Goal: Entertainment & Leisure: Consume media (video, audio)

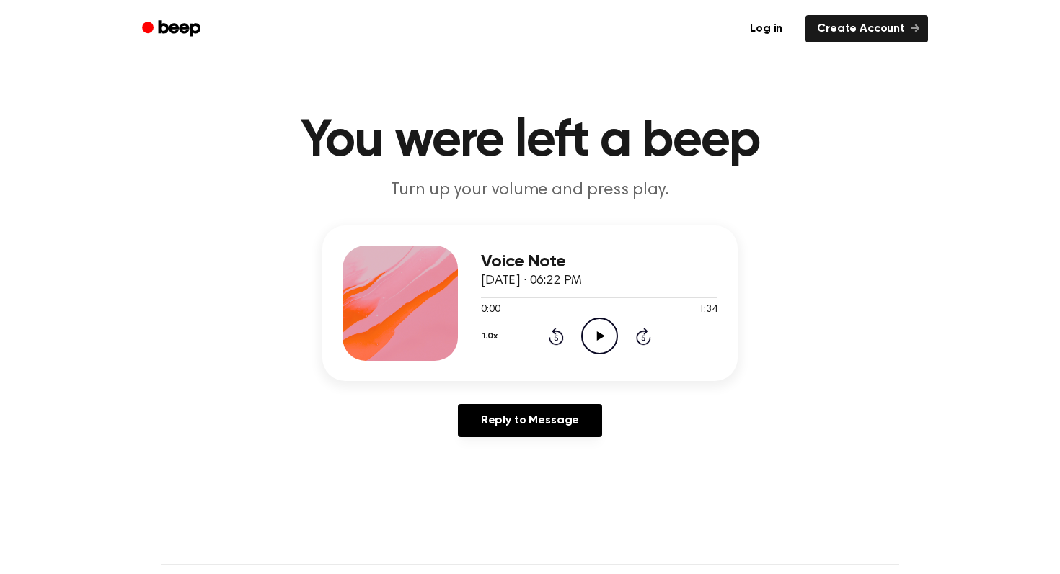
click at [599, 347] on icon "Play Audio" at bounding box center [599, 336] width 37 height 37
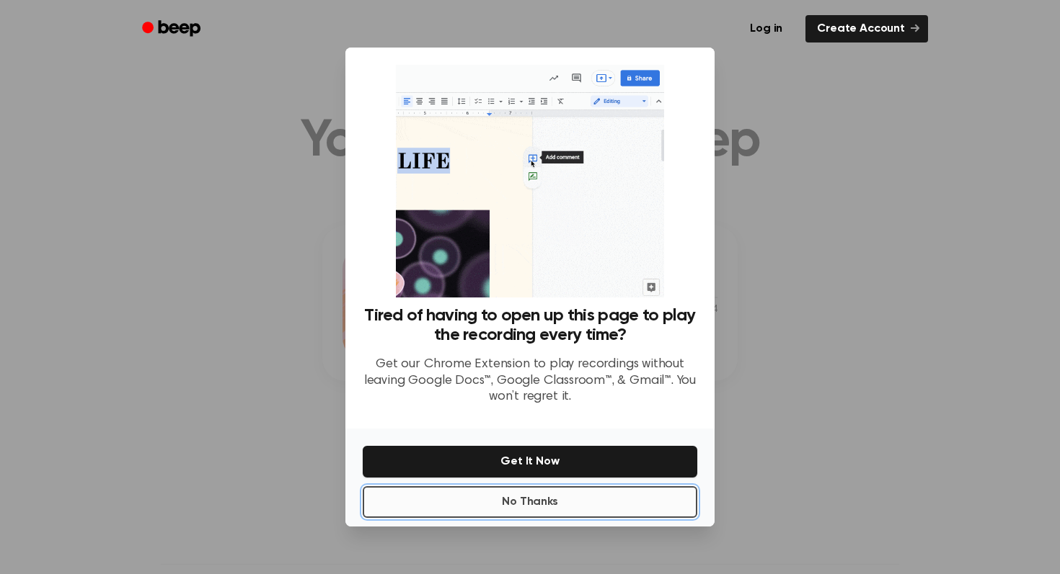
click at [601, 504] on button "No Thanks" at bounding box center [530, 503] width 334 height 32
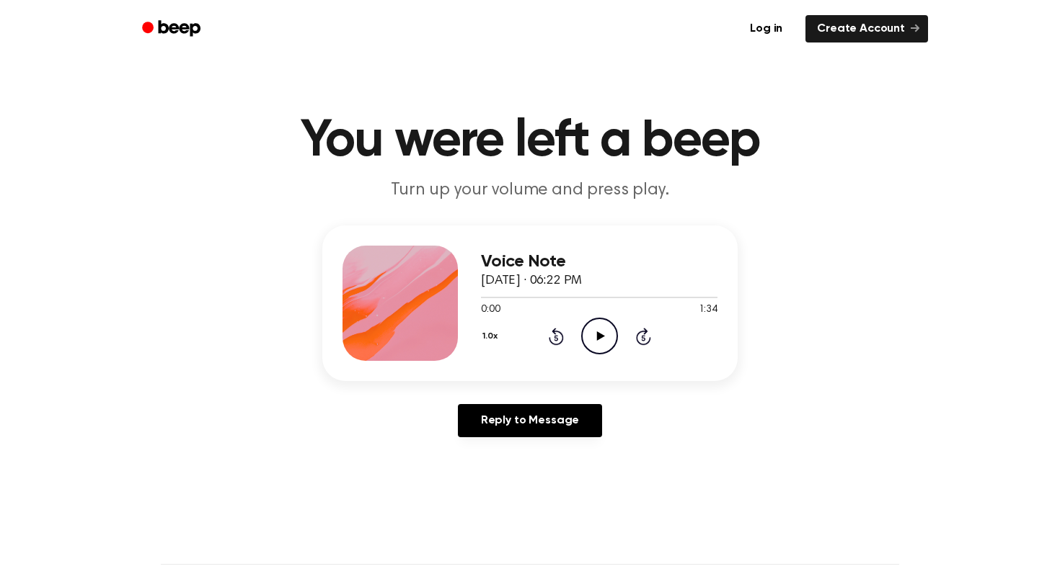
click at [594, 348] on icon "Play Audio" at bounding box center [599, 336] width 37 height 37
click at [603, 342] on icon "Pause Audio" at bounding box center [599, 336] width 37 height 37
click at [603, 333] on icon "Play Audio" at bounding box center [599, 336] width 37 height 37
drag, startPoint x: 489, startPoint y: 297, endPoint x: 461, endPoint y: 296, distance: 28.8
click at [461, 296] on div "Voice Note September 28, 2025 · 06:22 PM 0:05 1:34 Your browser does not suppor…" at bounding box center [529, 304] width 415 height 156
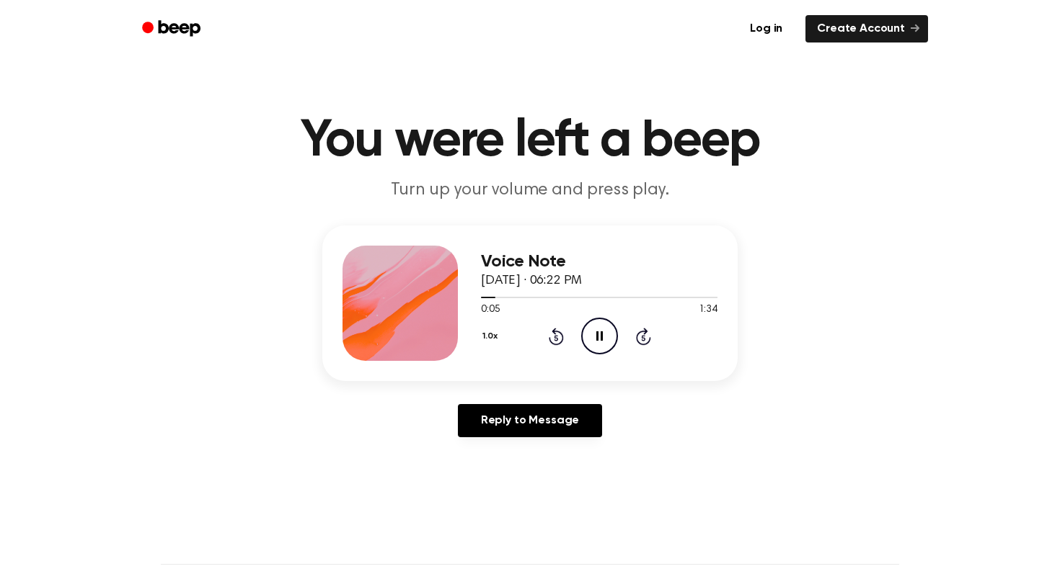
click at [515, 306] on div "0:05 1:34" at bounding box center [599, 310] width 236 height 15
drag, startPoint x: 494, startPoint y: 298, endPoint x: 474, endPoint y: 297, distance: 19.5
click at [474, 297] on div "Voice Note September 28, 2025 · 06:22 PM 0:06 1:34 Your browser does not suppor…" at bounding box center [529, 304] width 415 height 156
click at [593, 335] on icon "Pause Audio" at bounding box center [599, 336] width 37 height 37
click at [548, 337] on icon "Rewind 5 seconds" at bounding box center [556, 336] width 16 height 19
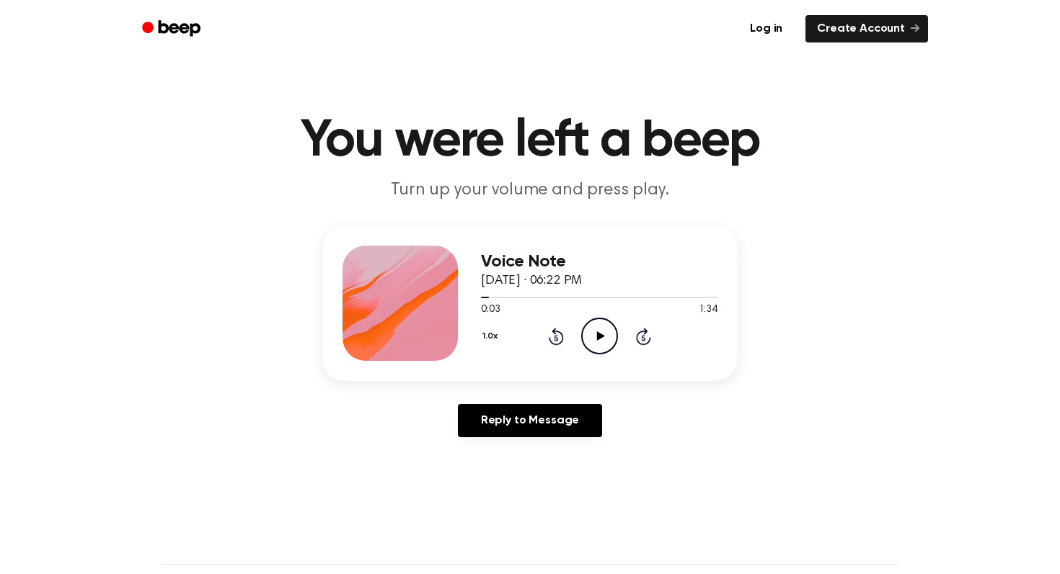
click at [553, 337] on icon "Rewind 5 seconds" at bounding box center [556, 336] width 16 height 19
click at [598, 337] on icon at bounding box center [600, 336] width 8 height 9
click at [594, 337] on icon "Play Audio" at bounding box center [599, 336] width 37 height 37
click at [608, 332] on icon "Pause Audio" at bounding box center [599, 336] width 37 height 37
